Goal: Information Seeking & Learning: Learn about a topic

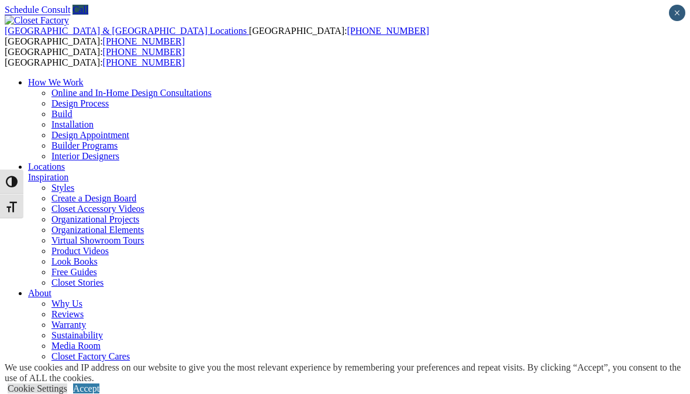
scroll to position [15, 0]
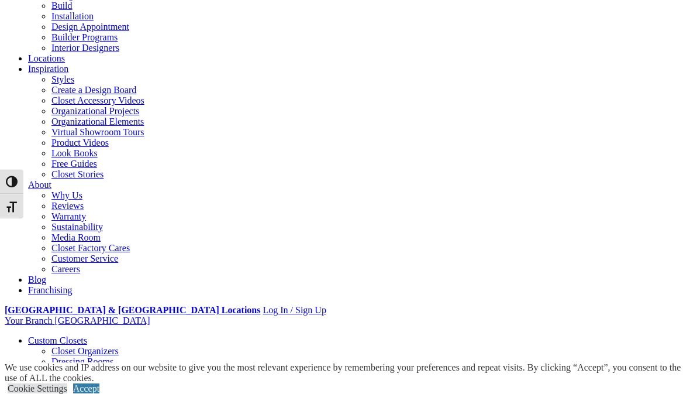
scroll to position [109, 0]
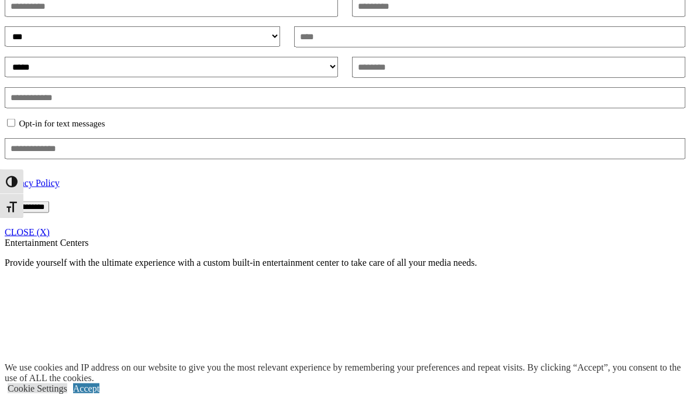
scroll to position [784, 0]
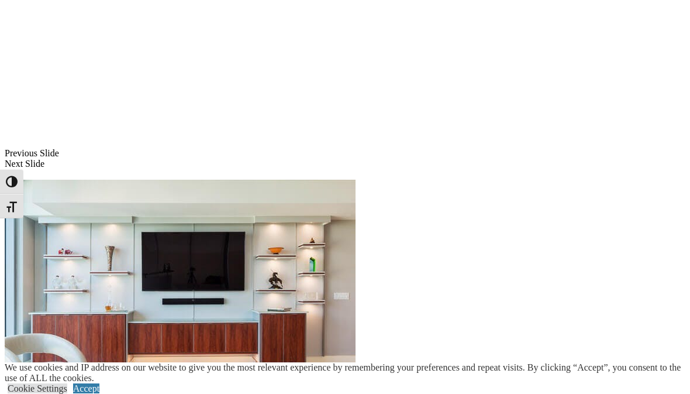
scroll to position [1147, 0]
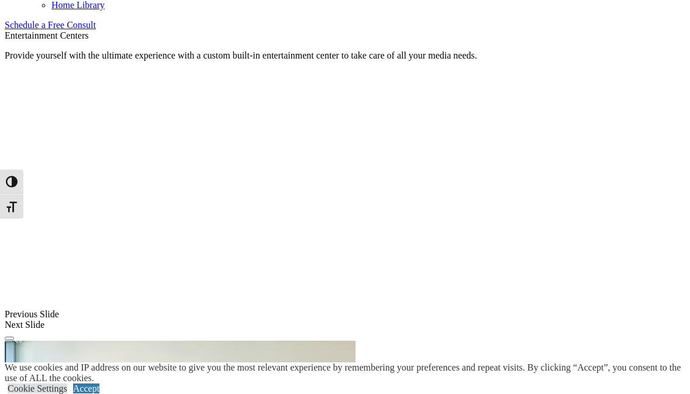
scroll to position [739, 0]
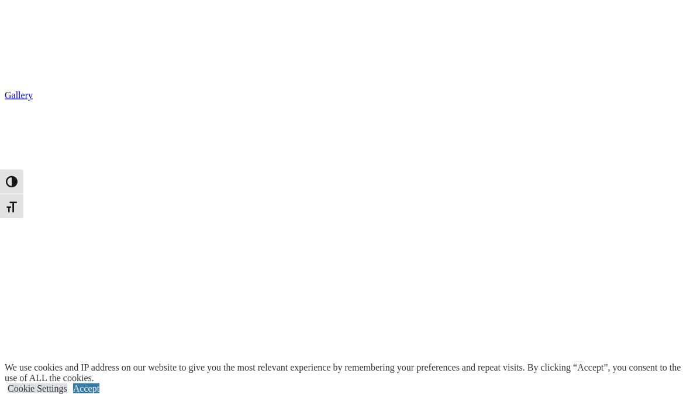
scroll to position [1898, 0]
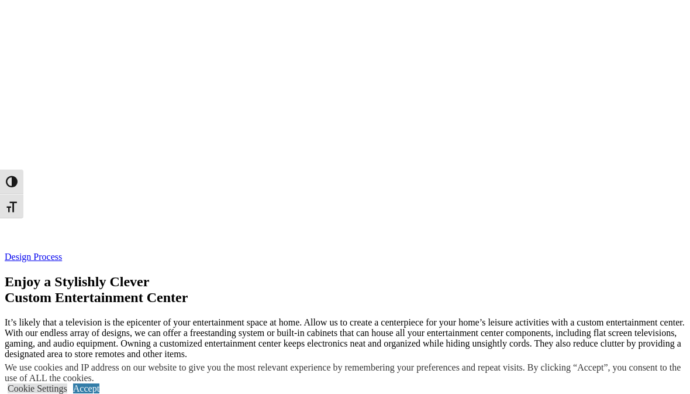
scroll to position [2913, 0]
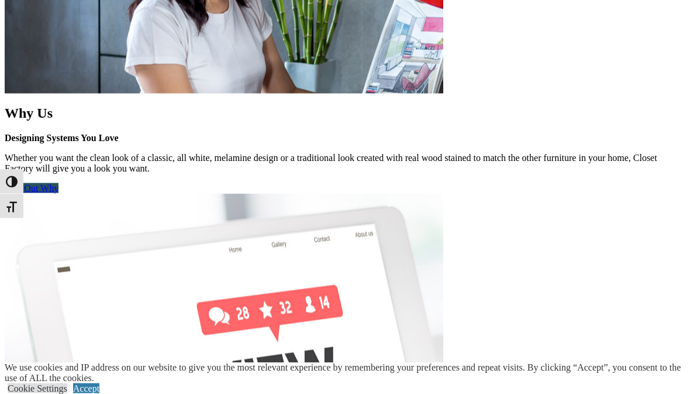
scroll to position [1250, 0]
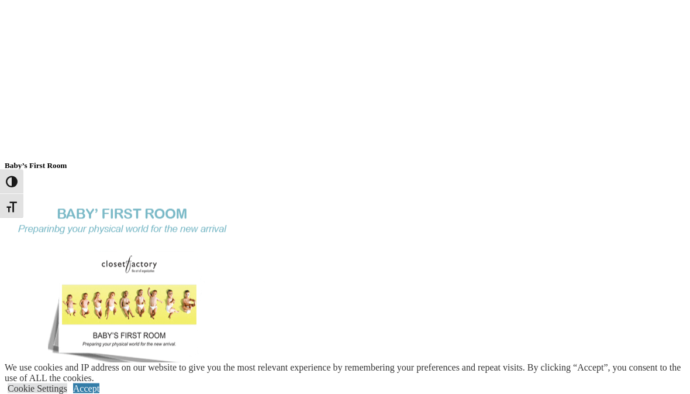
scroll to position [2260, 0]
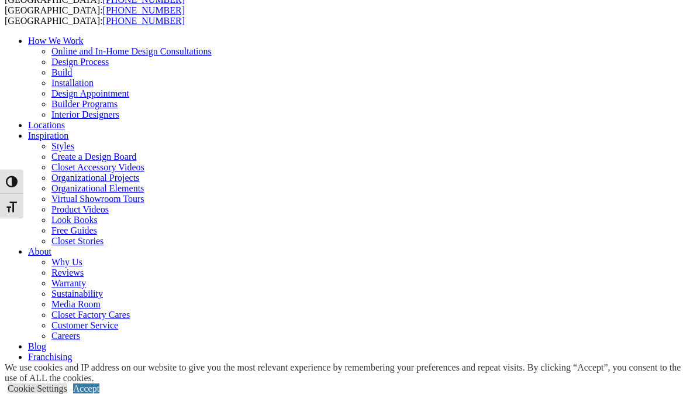
scroll to position [41, 0]
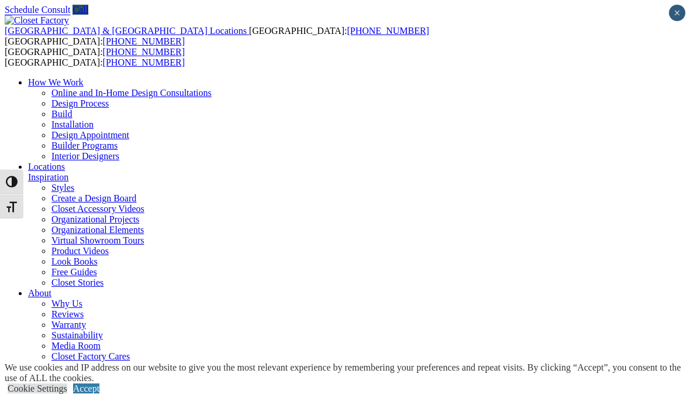
scroll to position [2, 0]
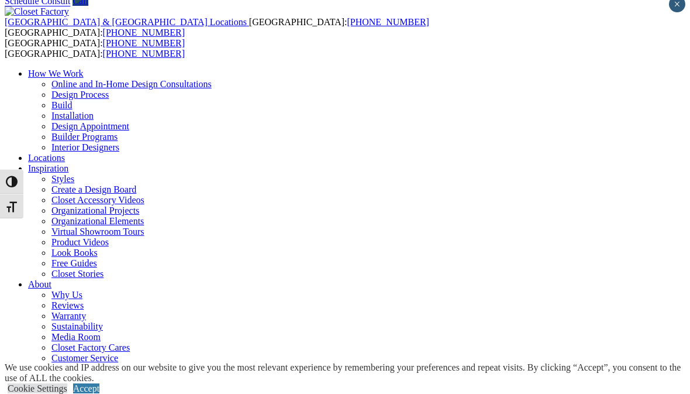
scroll to position [0, 0]
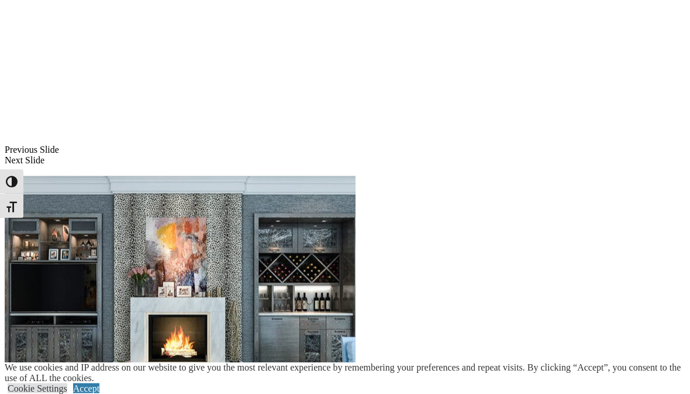
scroll to position [924, 0]
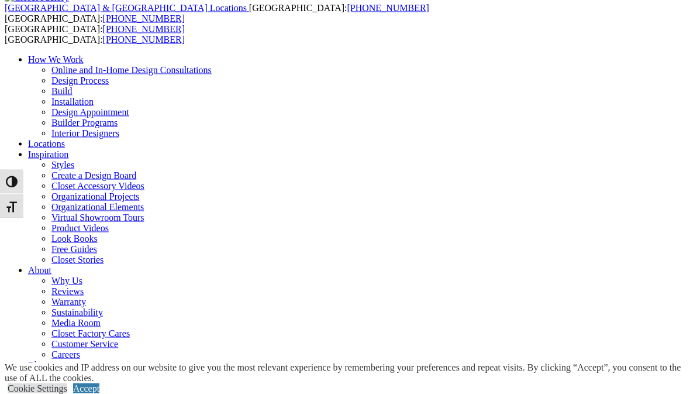
scroll to position [0, 0]
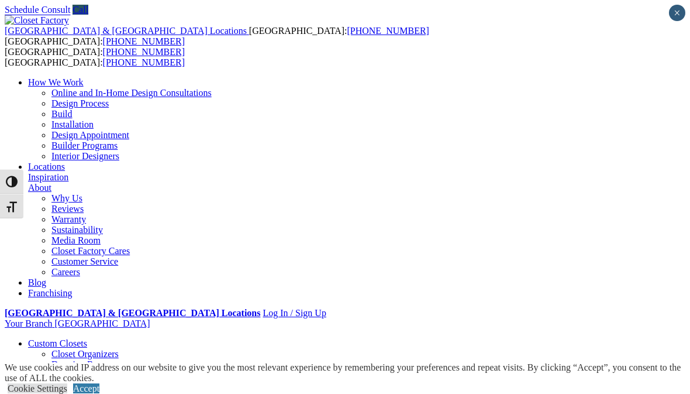
click at [596, 35] on div "[GEOGRAPHIC_DATA] & [GEOGRAPHIC_DATA] Locations [GEOGRAPHIC_DATA]: [PHONE_NUMBE…" at bounding box center [345, 171] width 681 height 313
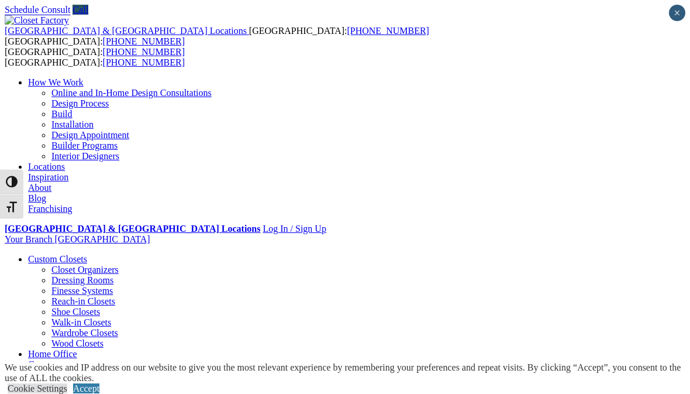
click at [653, 234] on li "Your Branch [GEOGRAPHIC_DATA] ZIP code *" at bounding box center [345, 239] width 681 height 11
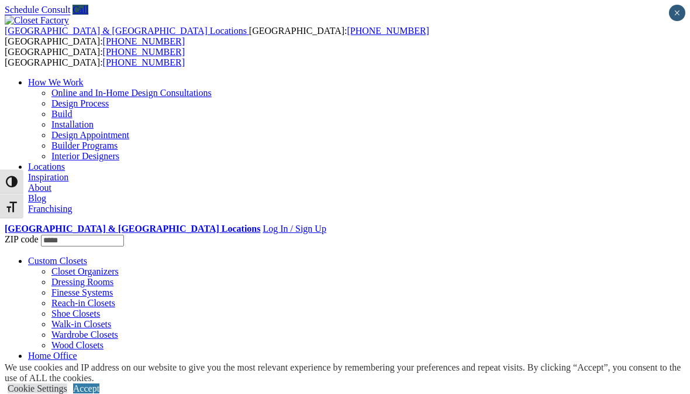
type input "*****"
click input "*" at bounding box center [0, 0] width 0 height 0
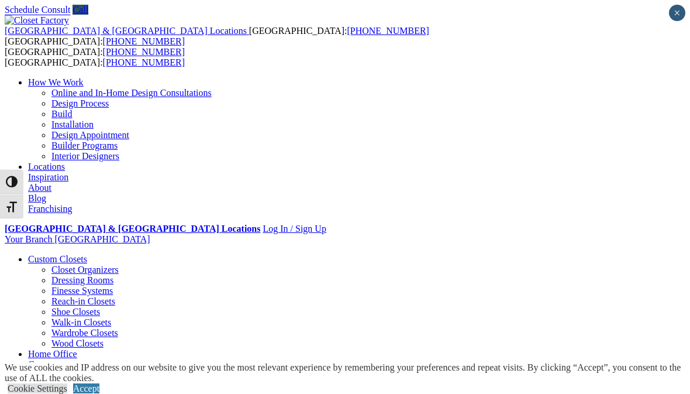
click at [425, 50] on div "[GEOGRAPHIC_DATA] & [GEOGRAPHIC_DATA] Locations [GEOGRAPHIC_DATA]: [PHONE_NUMBE…" at bounding box center [345, 129] width 681 height 229
click at [421, 46] on div "[GEOGRAPHIC_DATA] & [GEOGRAPHIC_DATA] Locations [GEOGRAPHIC_DATA]: [PHONE_NUMBE…" at bounding box center [345, 129] width 681 height 229
click at [421, 49] on div "[GEOGRAPHIC_DATA] & [GEOGRAPHIC_DATA] Locations [GEOGRAPHIC_DATA]: [PHONE_NUMBE…" at bounding box center [345, 129] width 681 height 229
